Goal: Task Accomplishment & Management: Manage account settings

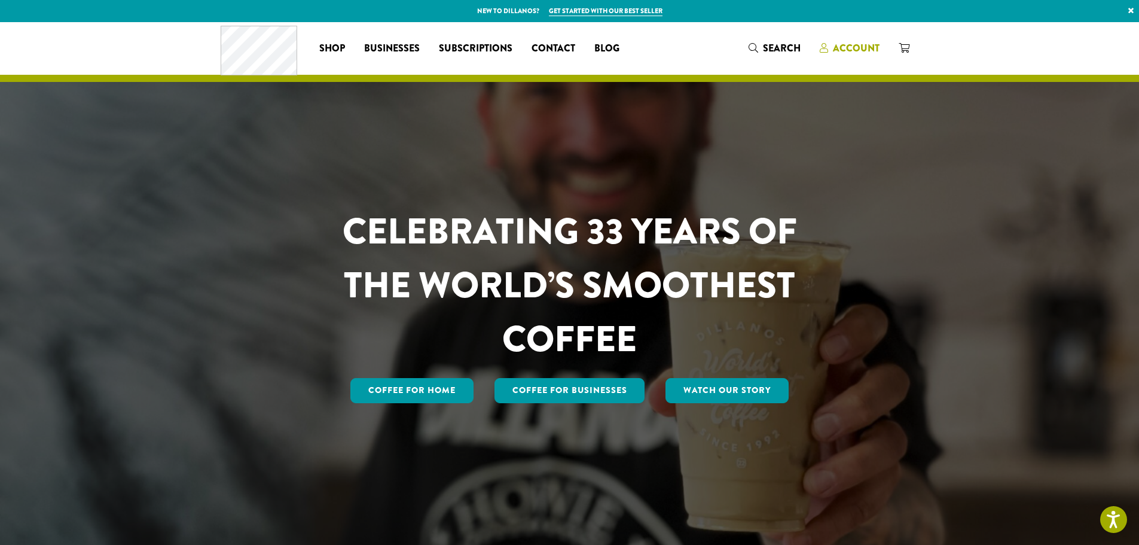
click at [840, 44] on span "Account" at bounding box center [856, 48] width 47 height 14
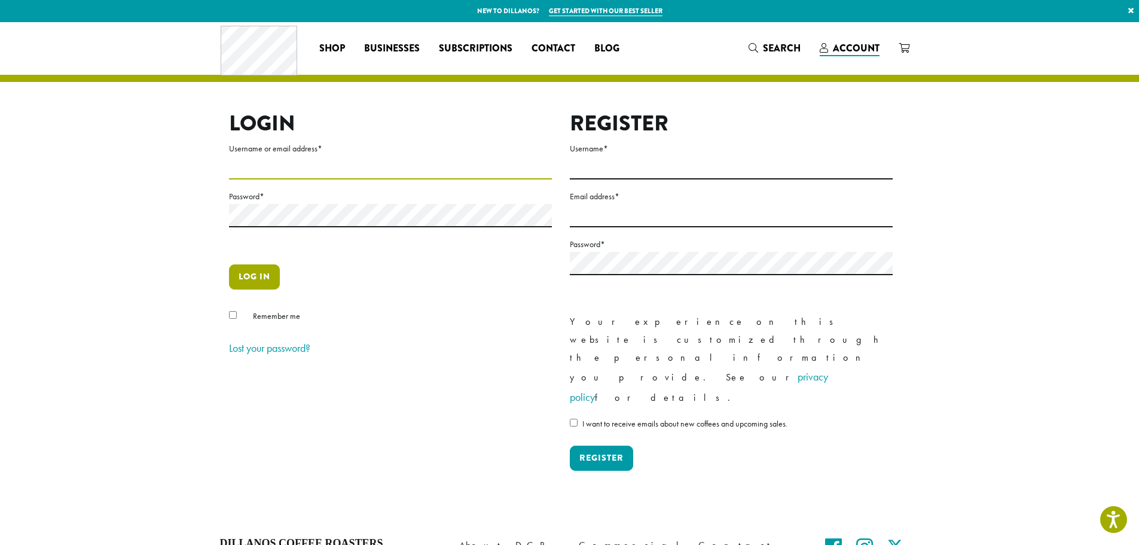
type input "**********"
click at [254, 276] on button "Log in" at bounding box center [254, 276] width 51 height 25
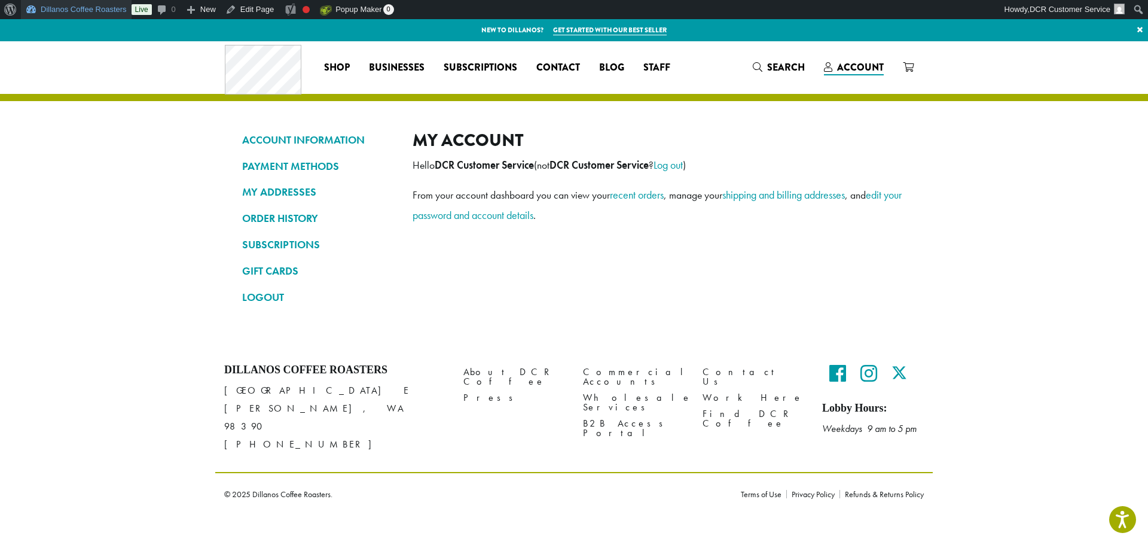
click at [77, 8] on link "Dillanos Coffee Roasters" at bounding box center [76, 9] width 111 height 19
